Goal: Task Accomplishment & Management: Use online tool/utility

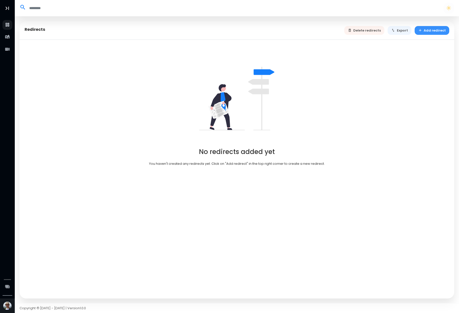
click at [425, 33] on button "Add redirect" at bounding box center [431, 30] width 35 height 9
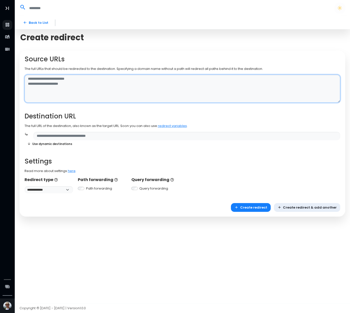
click at [68, 87] on textarea at bounding box center [183, 89] width 316 height 28
type textarea "**********"
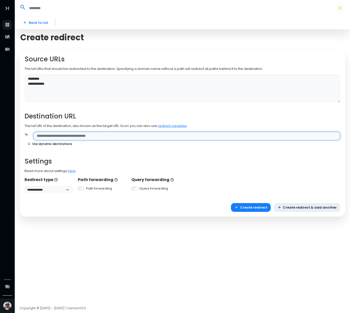
click at [71, 134] on input "text" at bounding box center [186, 136] width 307 height 9
type input "**********"
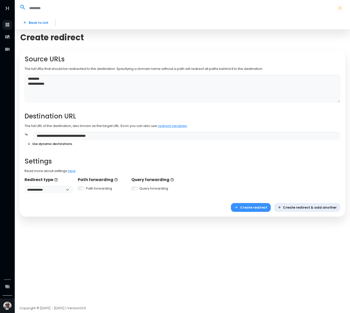
click at [264, 207] on button "Create redirect" at bounding box center [251, 207] width 40 height 9
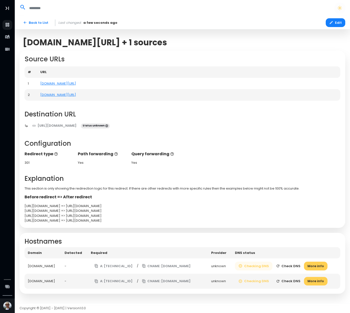
click at [253, 266] on button "Checking DNS" at bounding box center [254, 266] width 38 height 9
click at [290, 266] on button "Check DNS" at bounding box center [289, 266] width 32 height 9
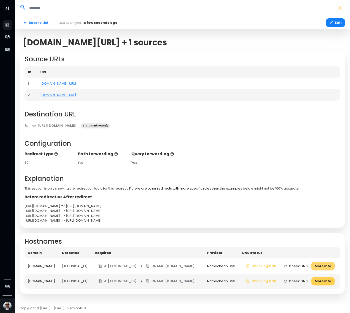
click at [318, 265] on button "More info" at bounding box center [324, 266] width 24 height 9
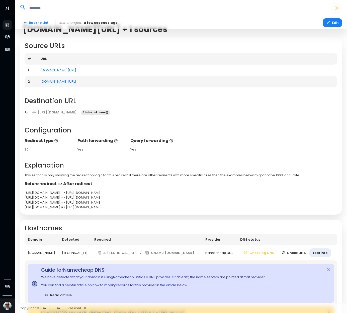
scroll to position [15, 0]
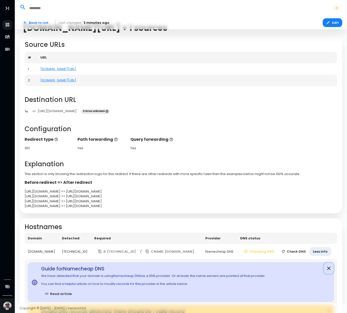
click at [328, 269] on button "Close" at bounding box center [329, 269] width 10 height 12
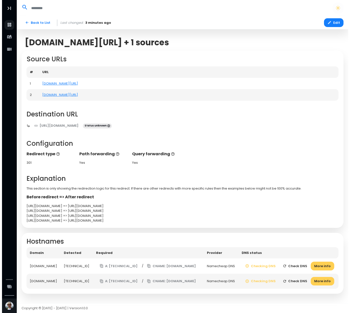
scroll to position [0, 0]
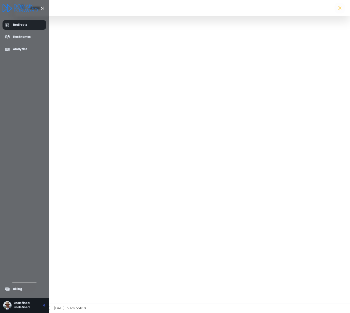
click at [18, 28] on link "Redirects" at bounding box center [25, 25] width 44 height 10
click at [7, 305] on img at bounding box center [7, 305] width 8 height 8
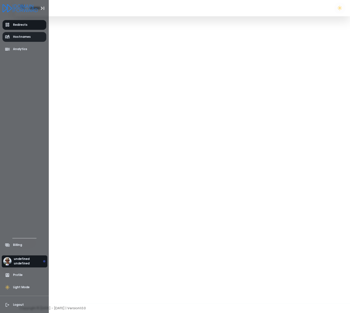
click at [26, 39] on span "Hostnames" at bounding box center [22, 37] width 18 height 4
click at [25, 52] on span "Analytics" at bounding box center [16, 49] width 23 height 5
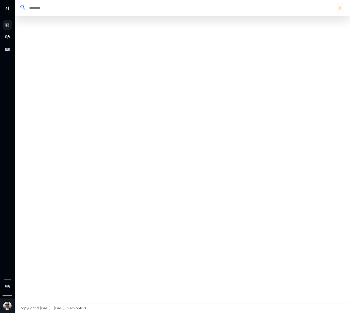
select select "**"
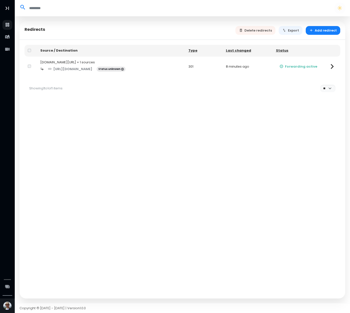
click at [333, 67] on icon at bounding box center [332, 66] width 3 height 5
